Goal: Transaction & Acquisition: Purchase product/service

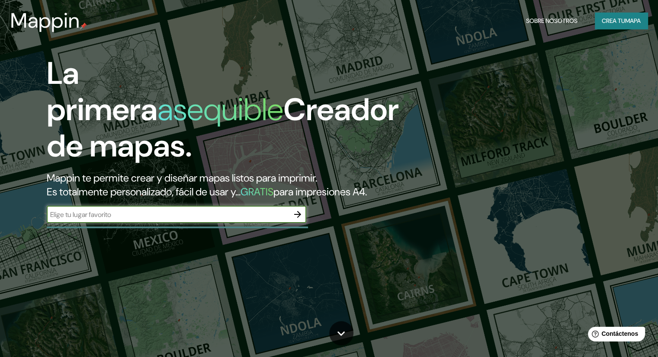
click at [168, 220] on input "text" at bounding box center [168, 215] width 242 height 10
type input "madre de [DEMOGRAPHIC_DATA] peru"
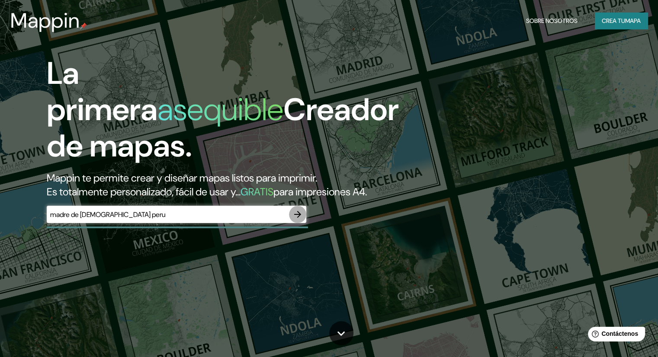
click at [297, 220] on button "button" at bounding box center [297, 214] width 17 height 17
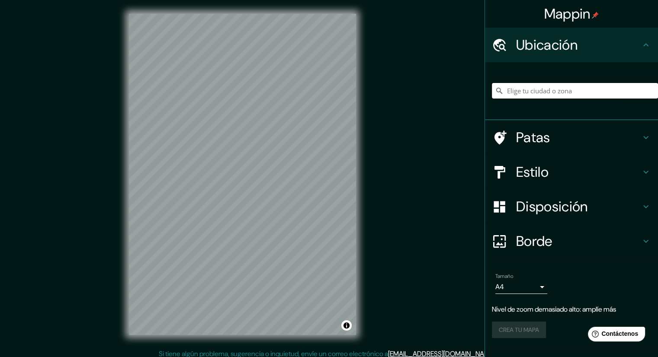
click at [562, 87] on input "Elige tu ciudad o zona" at bounding box center [575, 91] width 166 height 16
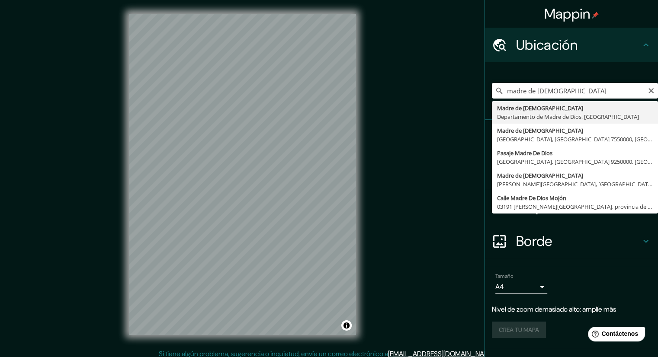
type input "[DEMOGRAPHIC_DATA], Departamento de [DEMOGRAPHIC_DATA], [GEOGRAPHIC_DATA]"
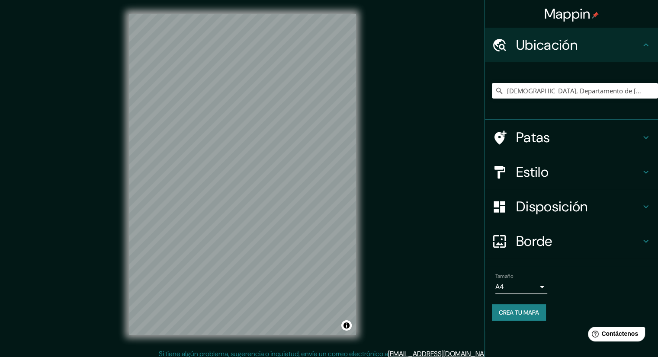
click at [544, 163] on font "Estilo" at bounding box center [532, 172] width 32 height 18
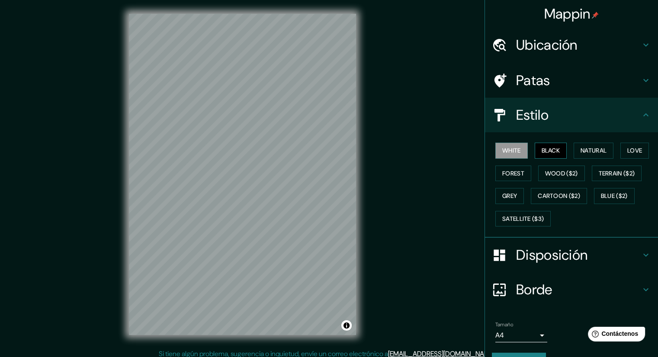
click at [547, 149] on button "Black" at bounding box center [550, 151] width 32 height 16
click at [547, 161] on div "White Black Natural Love Forest Wood ($2) Terrain ($2) Grey Cartoon ($2) Blue (…" at bounding box center [575, 184] width 166 height 91
click at [546, 166] on button "Wood ($2)" at bounding box center [561, 174] width 47 height 16
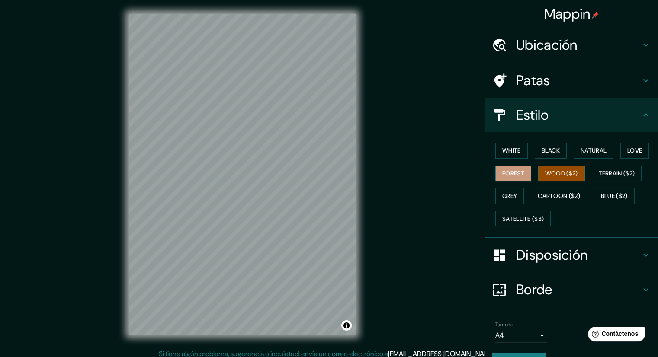
click at [522, 172] on button "Forest" at bounding box center [513, 174] width 36 height 16
click at [575, 146] on button "Natural" at bounding box center [593, 151] width 40 height 16
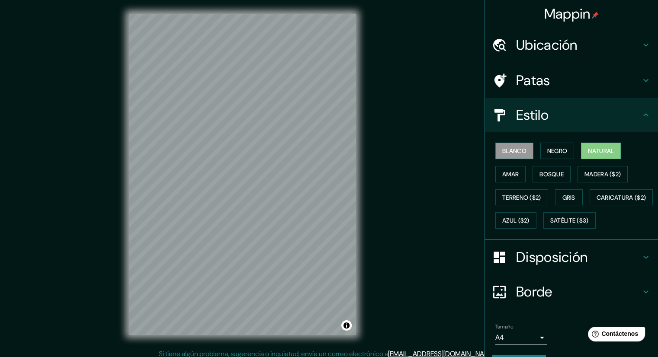
click at [512, 151] on font "Blanco" at bounding box center [514, 151] width 24 height 8
click at [562, 195] on font "Gris" at bounding box center [568, 198] width 13 height 8
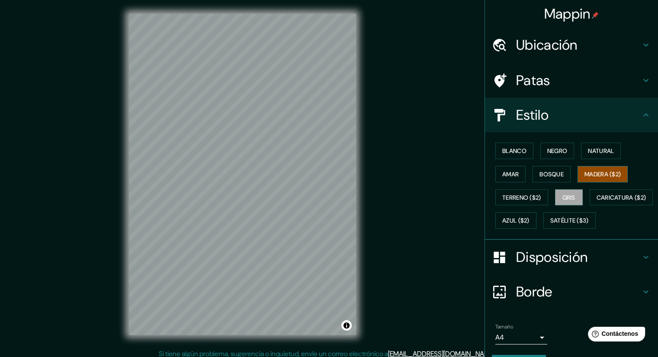
click at [595, 169] on font "Madera ($2)" at bounding box center [602, 174] width 36 height 11
click at [517, 198] on font "Terreno ($2)" at bounding box center [521, 198] width 39 height 8
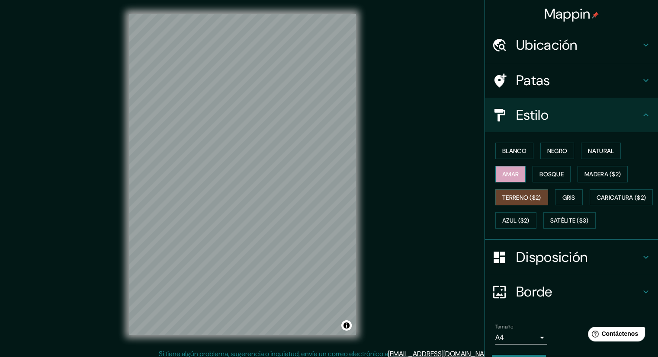
click at [506, 175] on font "Amar" at bounding box center [510, 174] width 16 height 8
click at [504, 78] on div at bounding box center [504, 80] width 24 height 15
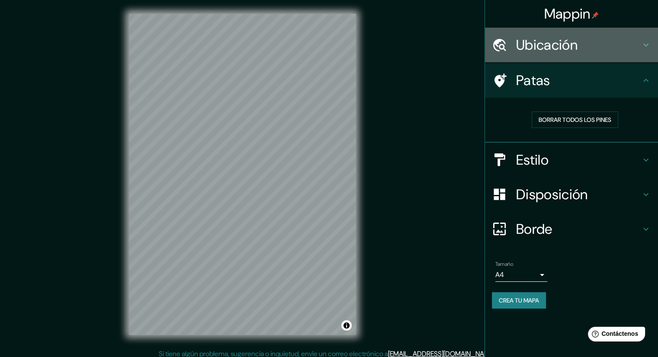
click at [558, 48] on font "Ubicación" at bounding box center [546, 45] width 61 height 18
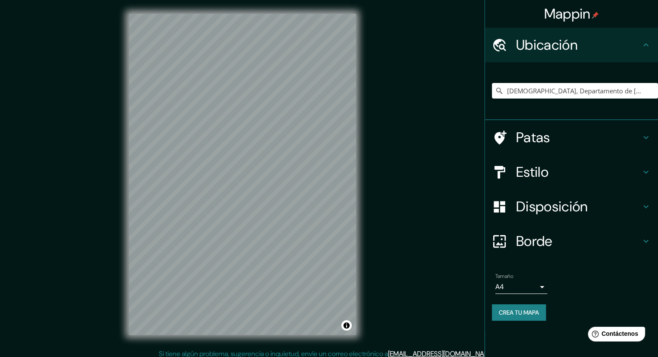
click at [546, 289] on body "Mappin Ubicación Madre De Dios, Departamento de Madre de Dios, Perú Patas Estil…" at bounding box center [329, 178] width 658 height 357
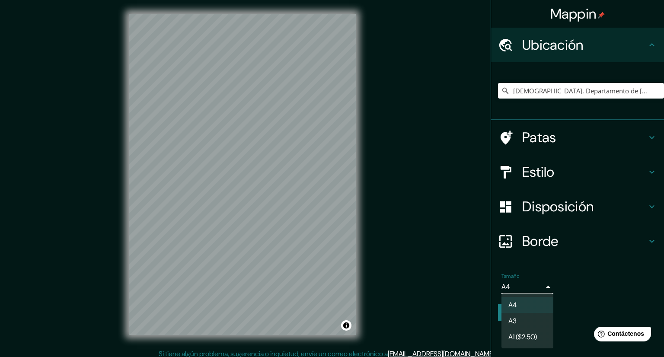
click at [533, 322] on li "A3" at bounding box center [527, 321] width 52 height 16
type input "a4"
